Goal: Contribute content: Add original content to the website for others to see

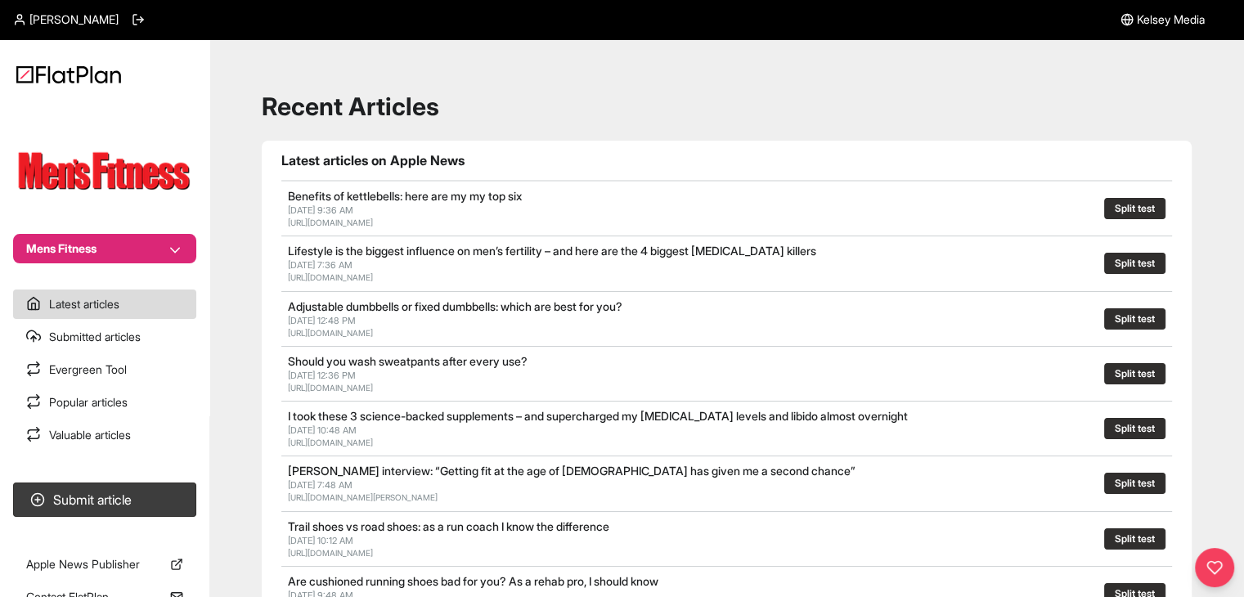
click at [72, 246] on button "Mens Fitness" at bounding box center [104, 248] width 183 height 29
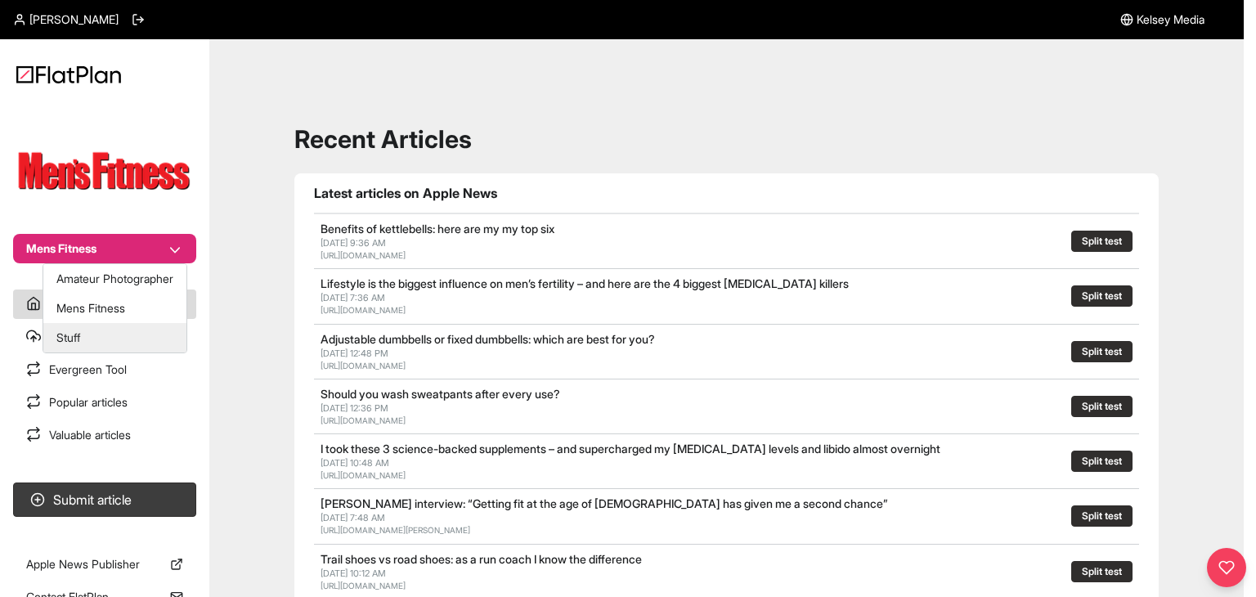
click at [82, 331] on button "Stuff" at bounding box center [114, 337] width 143 height 29
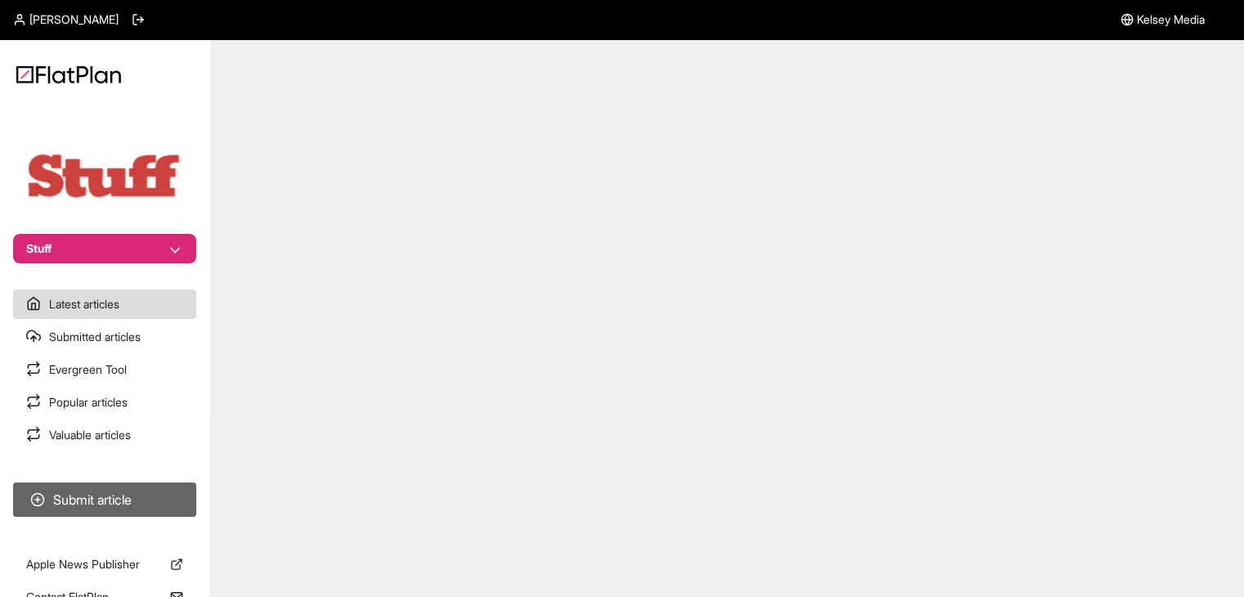
click at [155, 492] on button "Submit article" at bounding box center [104, 499] width 183 height 34
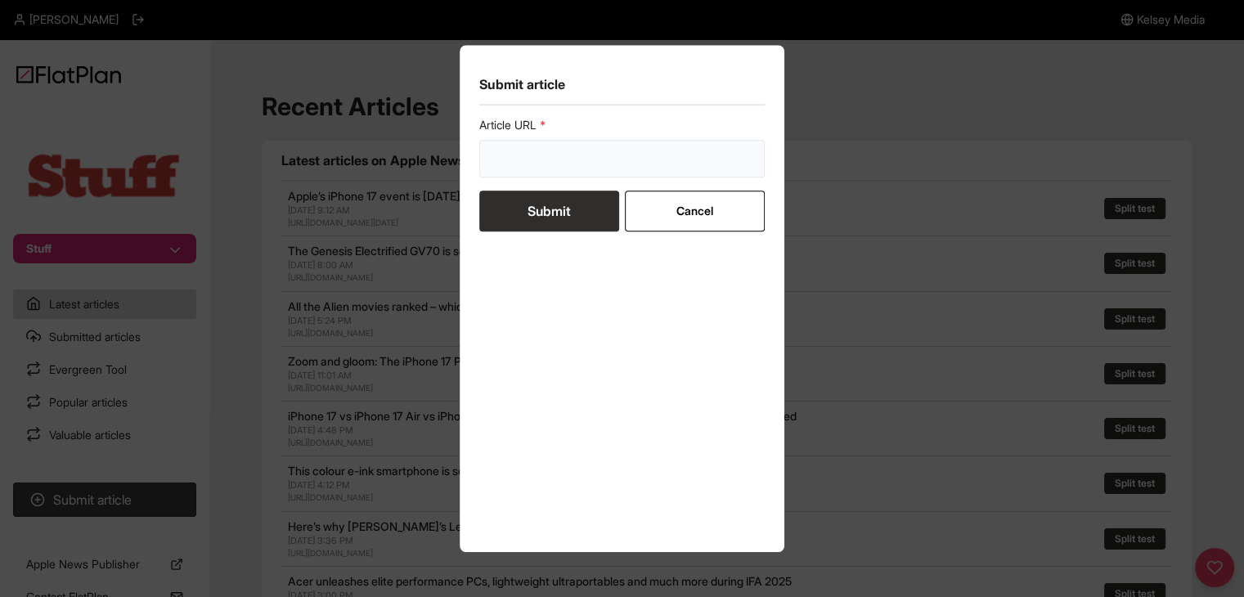
click at [568, 164] on input "url" at bounding box center [622, 159] width 286 height 38
paste input "[URL][DOMAIN_NAME]"
type input "[URL][DOMAIN_NAME]"
click at [560, 203] on button "Submit" at bounding box center [549, 211] width 140 height 41
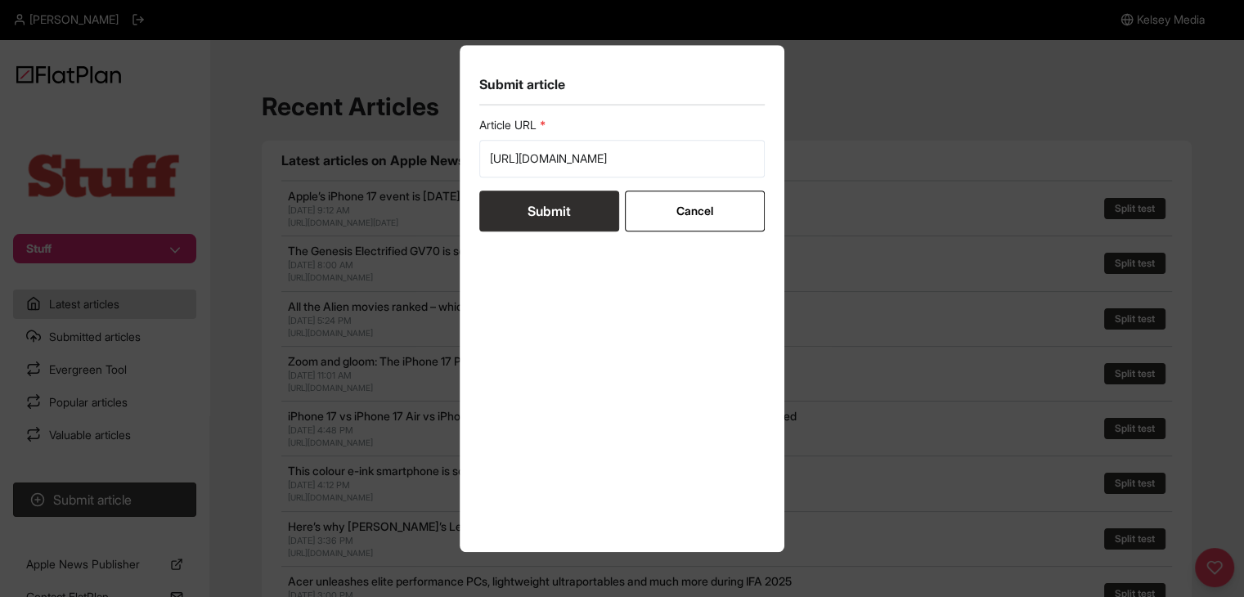
scroll to position [0, 0]
